Goal: Task Accomplishment & Management: Manage account settings

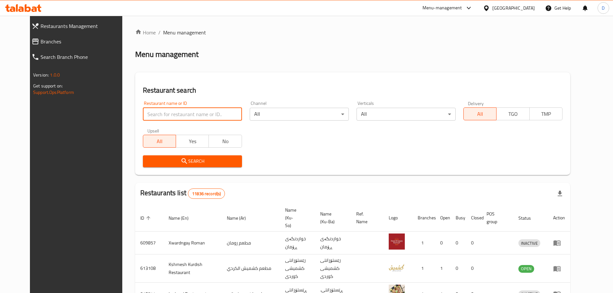
click at [201, 108] on input "search" at bounding box center [192, 114] width 99 height 13
type input "meat up"
click at [192, 159] on span "Search" at bounding box center [192, 161] width 89 height 8
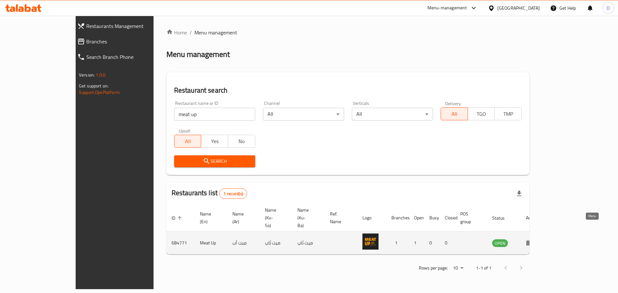
click at [534, 241] on icon "enhanced table" at bounding box center [529, 243] width 7 height 5
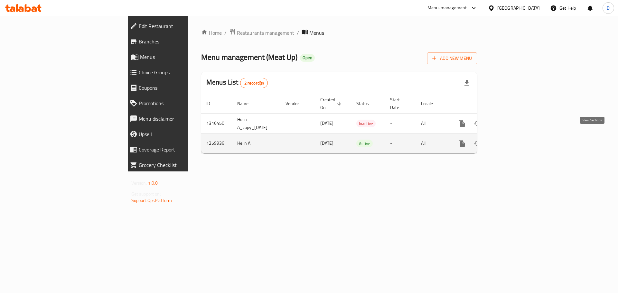
click at [516, 138] on link "enhanced table" at bounding box center [508, 143] width 15 height 15
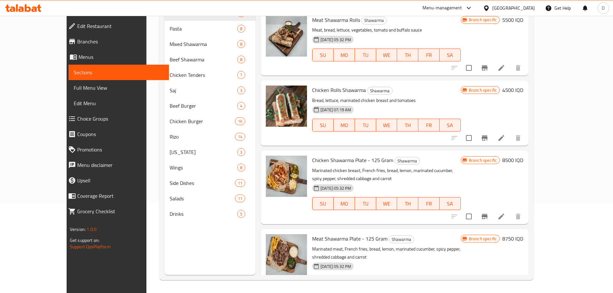
scroll to position [335, 0]
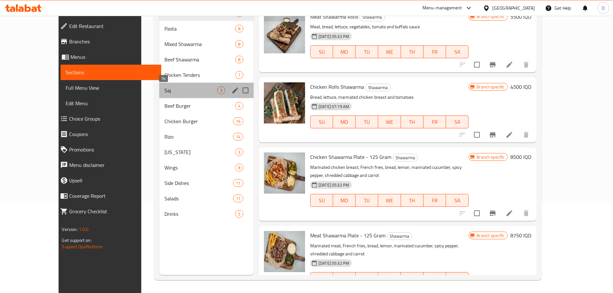
click at [165, 88] on span "Saj" at bounding box center [191, 91] width 53 height 8
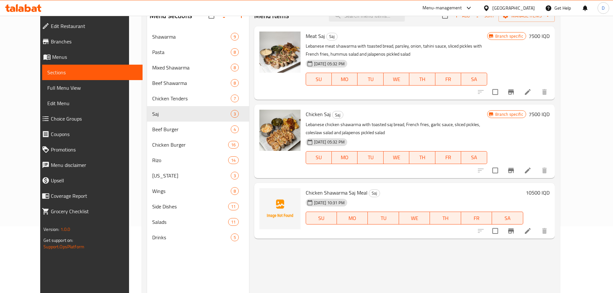
scroll to position [26, 0]
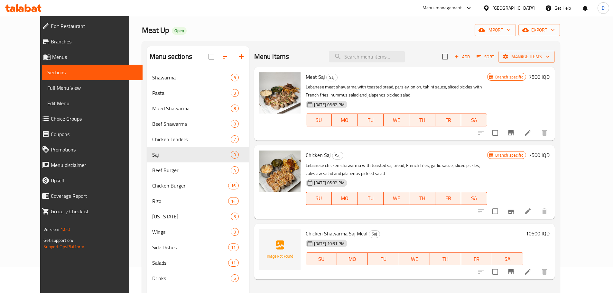
click at [550, 78] on h6 "7500 IQD" at bounding box center [539, 76] width 21 height 9
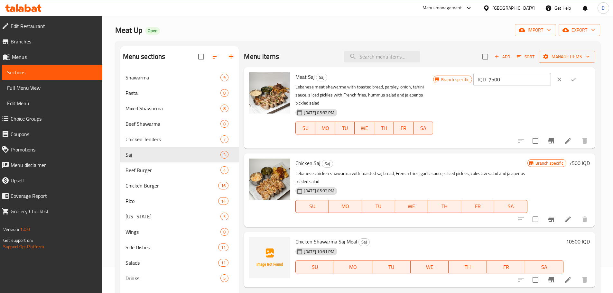
click at [509, 76] on input "7500" at bounding box center [520, 79] width 62 height 13
type input "8500"
click at [579, 83] on button "ok" at bounding box center [574, 79] width 14 height 14
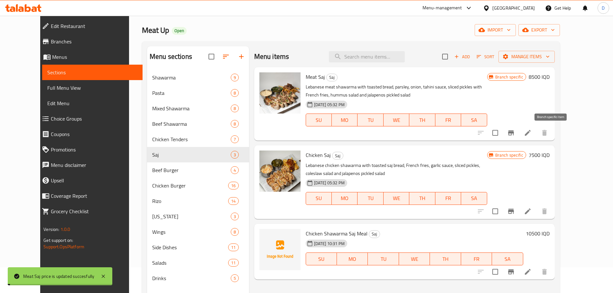
click at [514, 131] on icon "Branch-specific-item" at bounding box center [511, 132] width 6 height 5
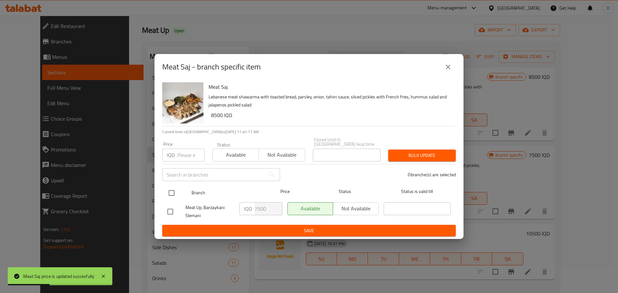
drag, startPoint x: 176, startPoint y: 191, endPoint x: 237, endPoint y: 200, distance: 61.5
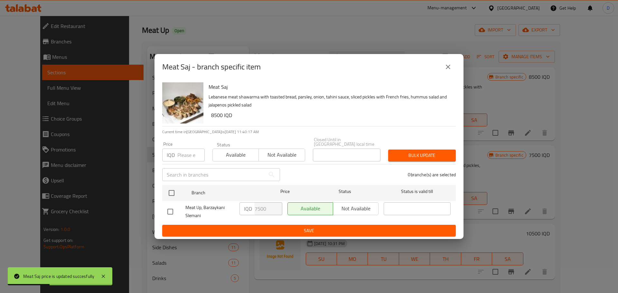
click at [176, 191] on input "checkbox" at bounding box center [172, 193] width 14 height 14
checkbox input "true"
click at [257, 206] on input "7500" at bounding box center [269, 209] width 28 height 13
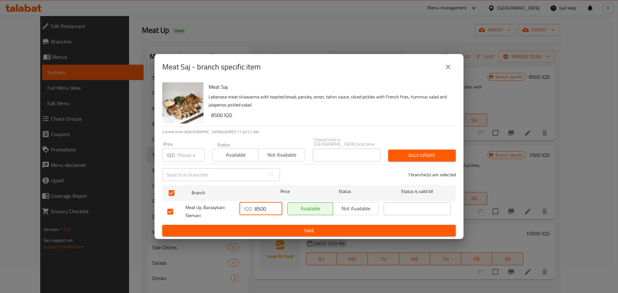
type input "8500"
click at [281, 227] on span "Save" at bounding box center [308, 231] width 283 height 8
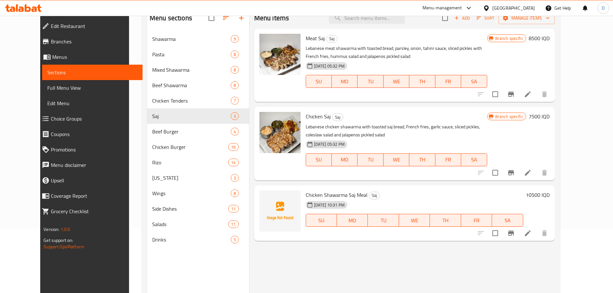
scroll to position [0, 0]
